Goal: Task Accomplishment & Management: Manage account settings

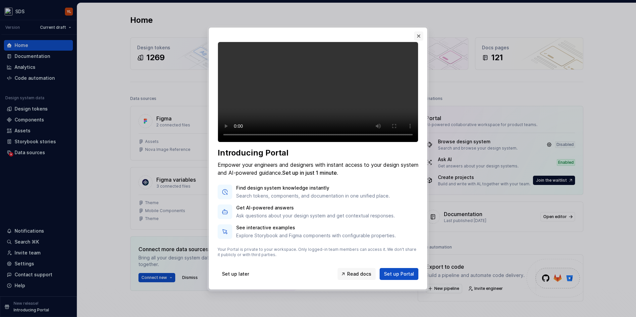
click at [419, 31] on button "button" at bounding box center [418, 35] width 9 height 9
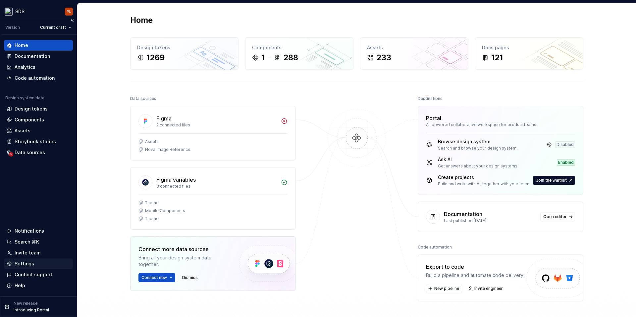
click at [21, 264] on div "Settings" at bounding box center [25, 264] width 20 height 7
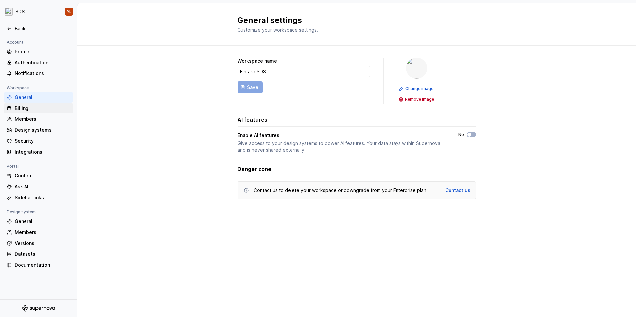
click at [31, 108] on div "Billing" at bounding box center [43, 108] width 56 height 7
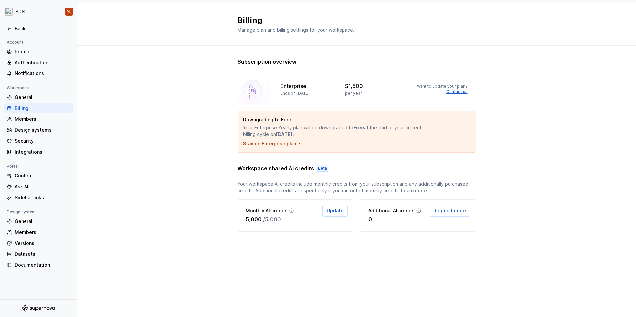
click at [31, 108] on div "Billing" at bounding box center [43, 108] width 56 height 7
click at [34, 120] on div "Members" at bounding box center [43, 119] width 56 height 7
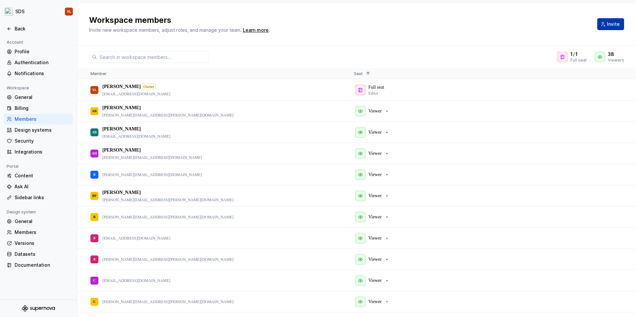
click at [610, 23] on span "Invite" at bounding box center [613, 24] width 13 height 7
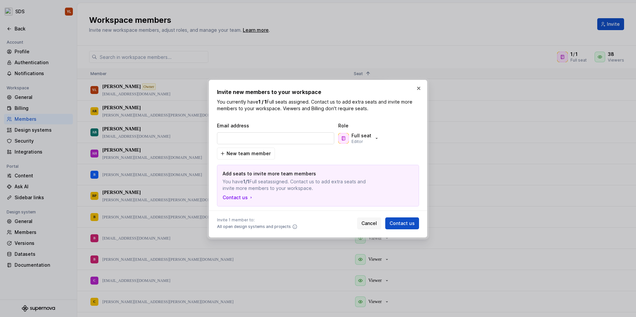
type input "[EMAIL_ADDRESS][DOMAIN_NAME]"
click at [369, 222] on span "Cancel" at bounding box center [369, 223] width 16 height 7
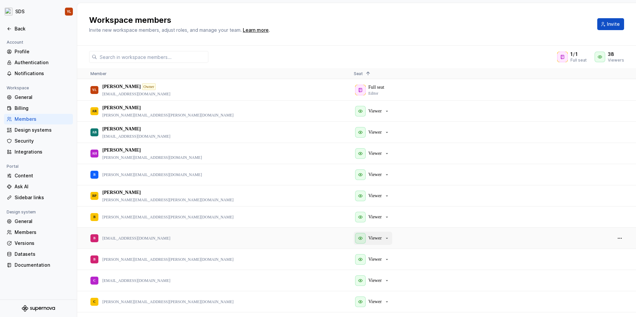
click at [388, 239] on icon "button" at bounding box center [386, 238] width 5 height 5
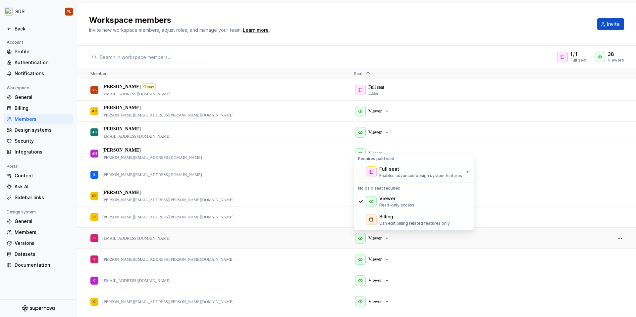
click at [444, 12] on div "Workspace members Invite new workspace members, adjust roles, and manage your t…" at bounding box center [356, 24] width 559 height 43
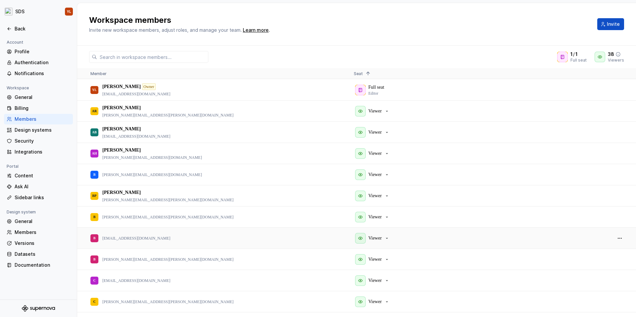
click at [618, 54] on icon at bounding box center [617, 54] width 5 height 5
click at [576, 56] on span "1" at bounding box center [576, 54] width 2 height 7
click at [607, 25] on span "Invite" at bounding box center [613, 24] width 13 height 7
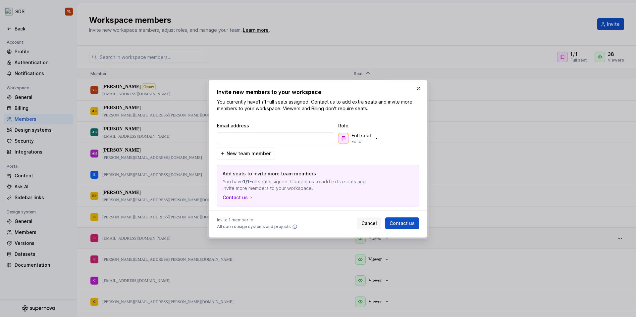
type input "[EMAIL_ADDRESS][DOMAIN_NAME]"
click at [379, 142] on button "Full seat Editor" at bounding box center [359, 138] width 45 height 13
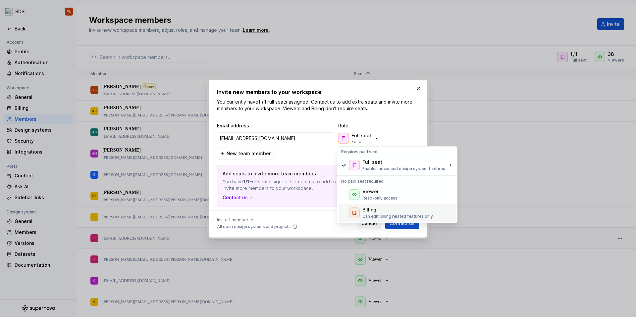
click at [377, 212] on div "Billing" at bounding box center [397, 210] width 71 height 7
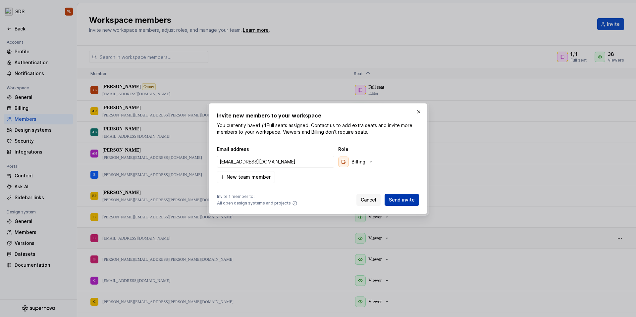
click at [404, 200] on span "Send invite" at bounding box center [402, 200] width 26 height 7
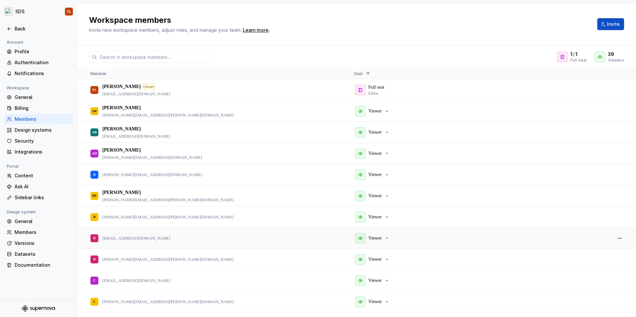
click at [346, 9] on div "Workspace members Invite new workspace members, adjust roles, and manage your t…" at bounding box center [356, 24] width 559 height 43
click at [35, 106] on div "Billing" at bounding box center [43, 108] width 56 height 7
